Goal: Task Accomplishment & Management: Manage account settings

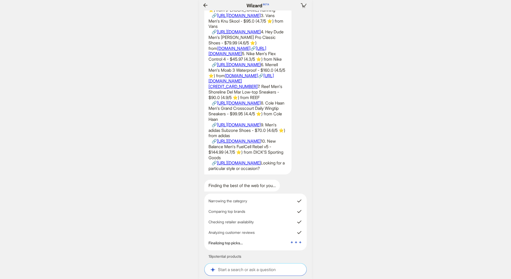
scroll to position [0, 614]
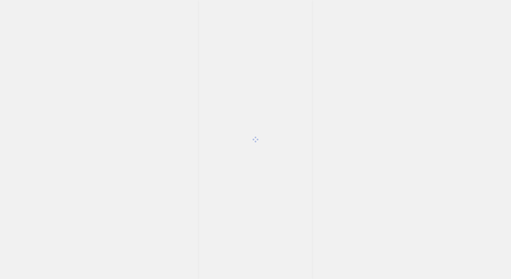
scroll to position [951, 0]
type input "*"
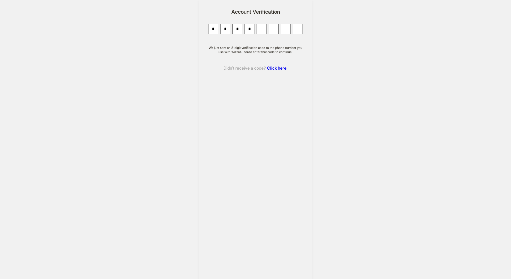
type input "*"
